Goal: Find specific page/section: Find specific page/section

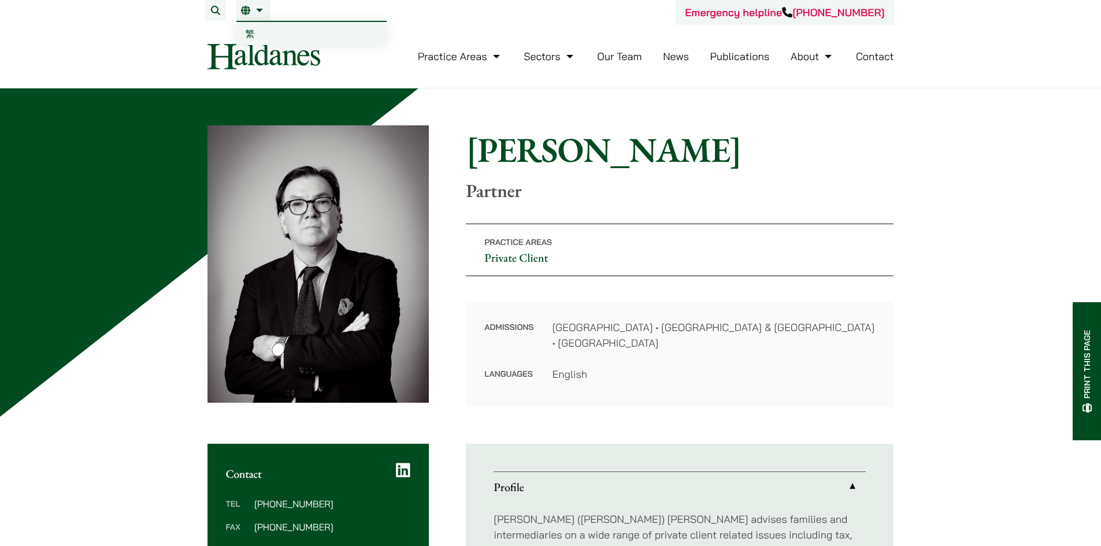
click at [252, 45] on img at bounding box center [263, 56] width 113 height 26
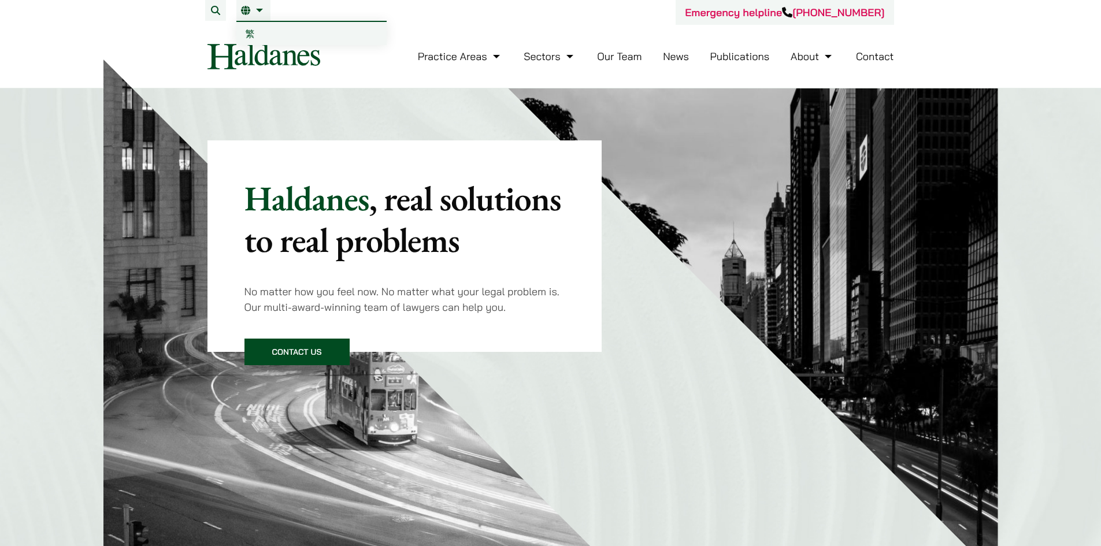
click at [259, 34] on link "繁" at bounding box center [311, 33] width 150 height 23
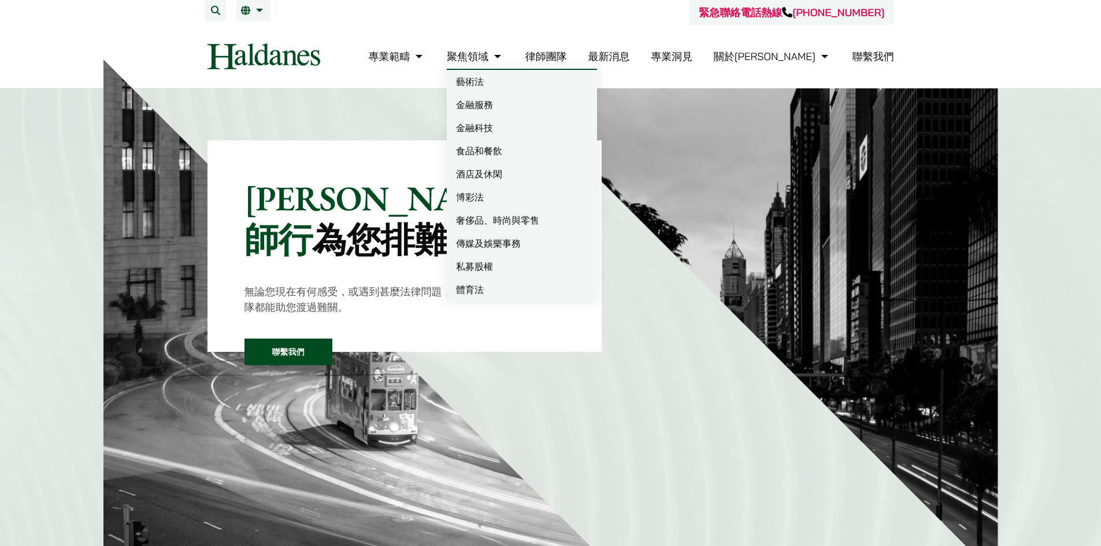
click at [567, 59] on link "律師團隊" at bounding box center [546, 56] width 42 height 13
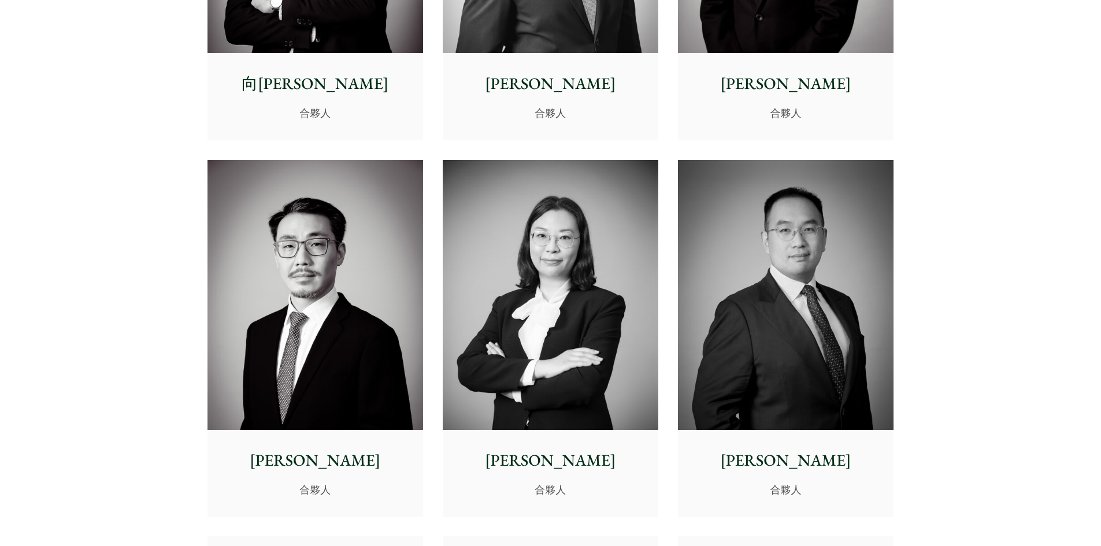
scroll to position [1675, 0]
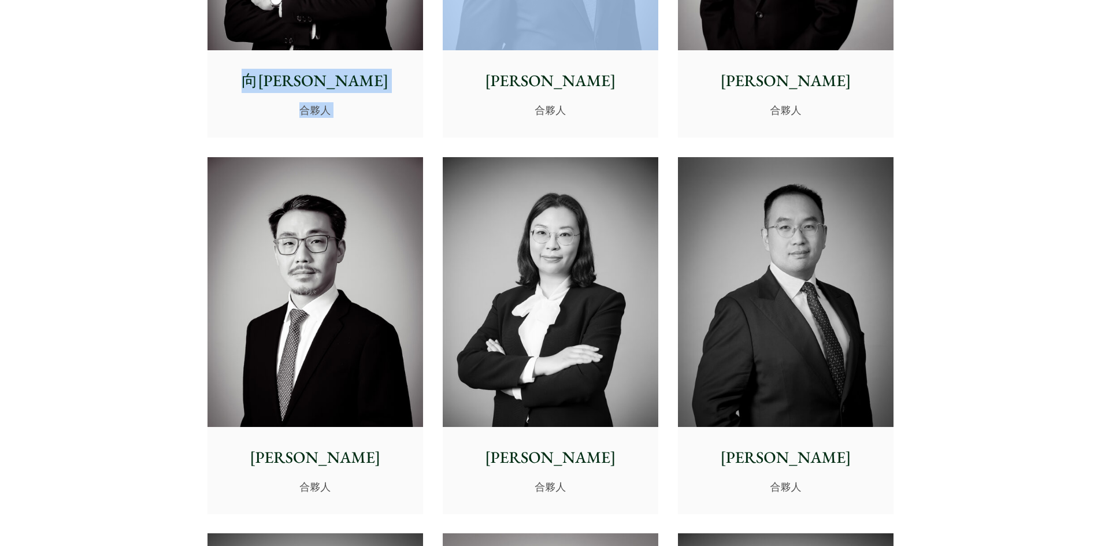
drag, startPoint x: 433, startPoint y: 74, endPoint x: 289, endPoint y: 79, distance: 144.5
copy div "向威廉 合夥人"
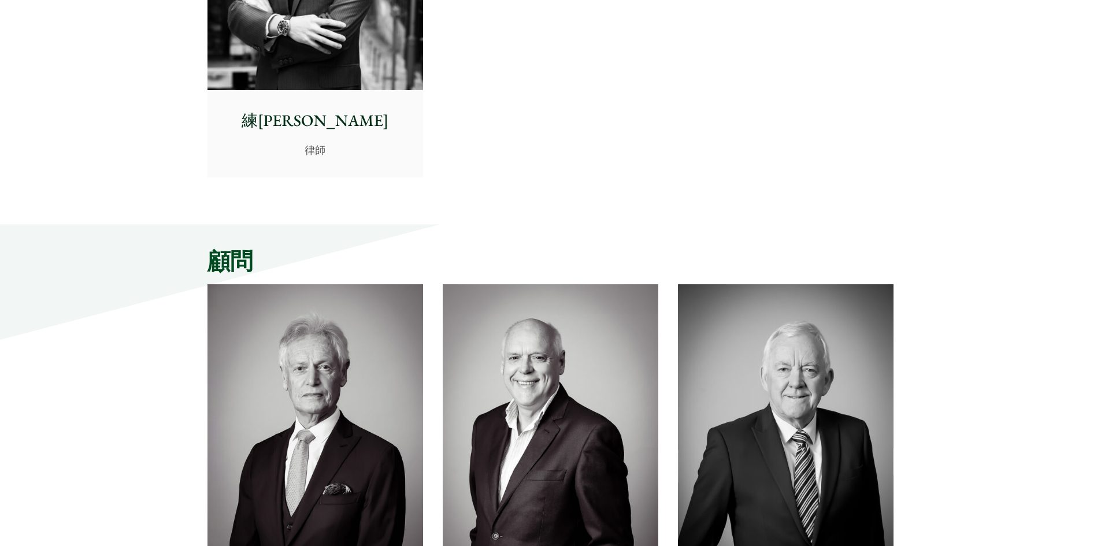
scroll to position [4911, 0]
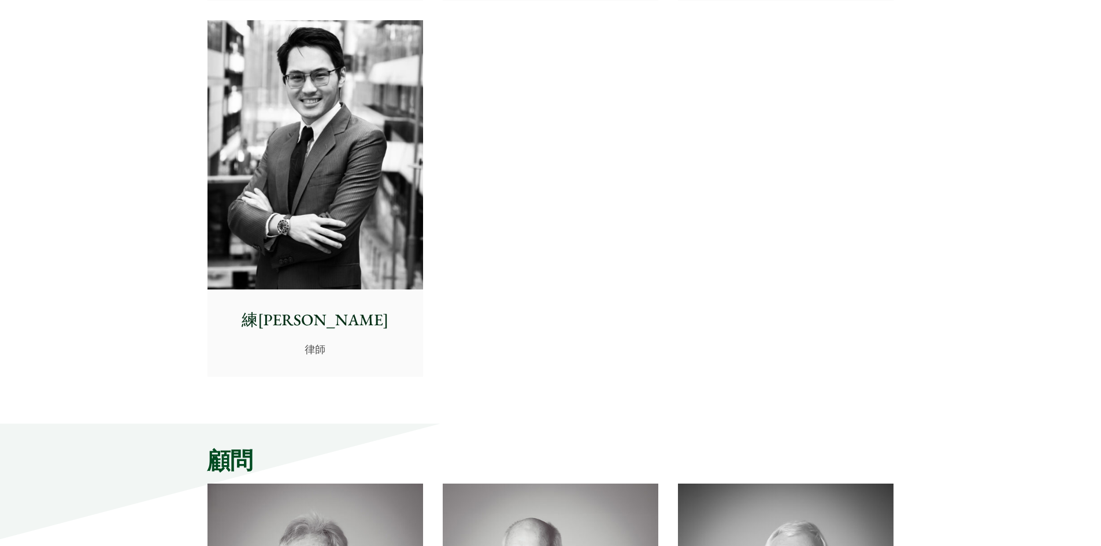
click at [339, 269] on img at bounding box center [315, 155] width 216 height 270
